Goal: Information Seeking & Learning: Learn about a topic

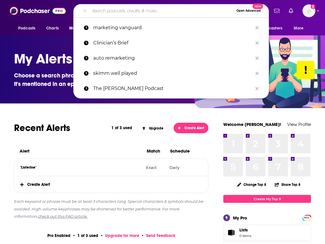
click at [133, 13] on input "Search podcasts, credits, & more..." at bounding box center [161, 10] width 144 height 9
paste input "VHMA VetBusiness Podcast"
type input "VHMA VetBusiness Podcast"
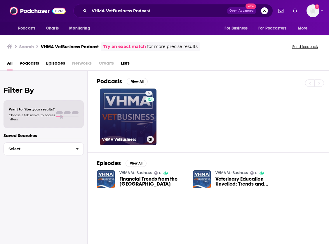
click at [131, 107] on link "6 VHMA VetBusiness" at bounding box center [128, 116] width 57 height 57
